Goal: Information Seeking & Learning: Learn about a topic

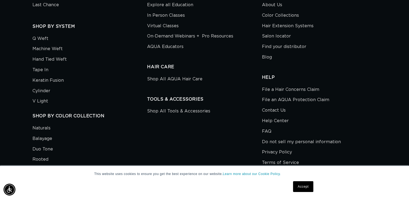
scroll to position [0, 740]
click at [304, 187] on link "Accept" at bounding box center [303, 186] width 20 height 11
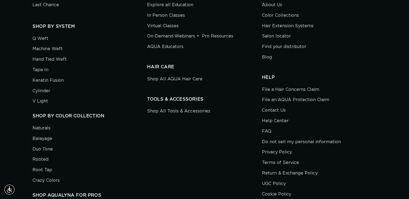
scroll to position [0, 370]
click at [180, 16] on link "In Person Classes" at bounding box center [166, 15] width 38 height 11
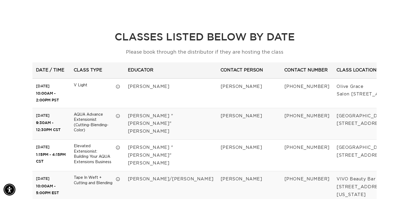
scroll to position [0, 370]
